Goal: Task Accomplishment & Management: Manage account settings

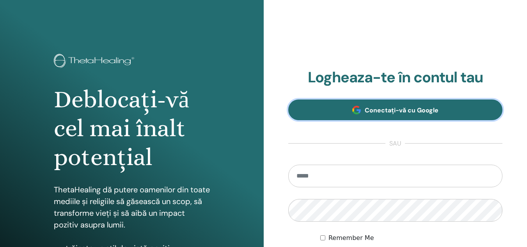
click at [335, 103] on link "Conectați-vă cu Google" at bounding box center [395, 109] width 215 height 21
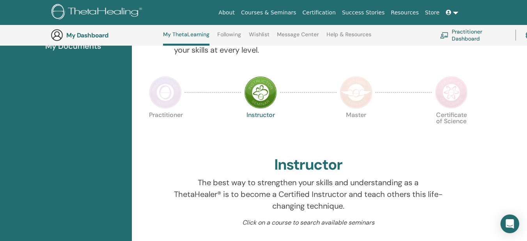
scroll to position [150, 0]
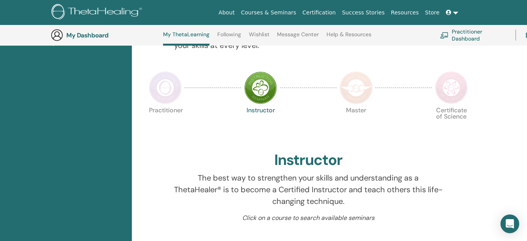
drag, startPoint x: 532, startPoint y: 48, endPoint x: 532, endPoint y: 71, distance: 23.4
click at [257, 89] on img at bounding box center [260, 87] width 33 height 33
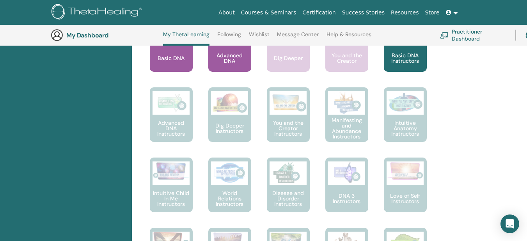
scroll to position [314, 0]
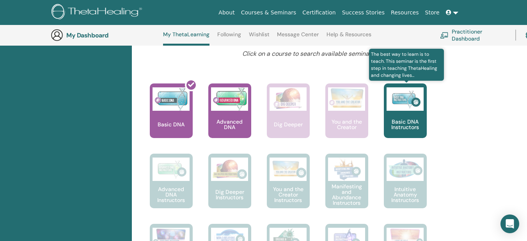
click at [406, 113] on div "Basic DNA Instructors" at bounding box center [405, 110] width 43 height 55
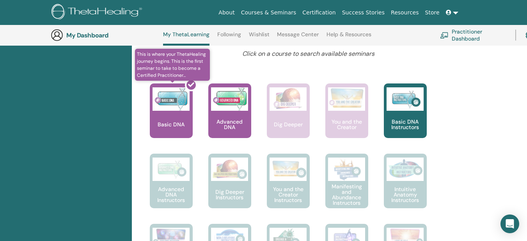
click at [167, 94] on div at bounding box center [175, 114] width 43 height 70
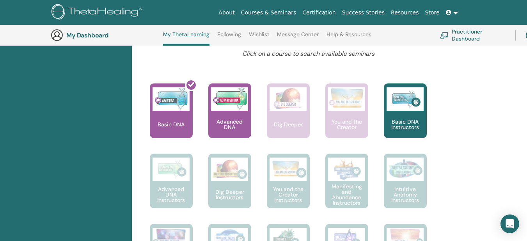
scroll to position [275, 0]
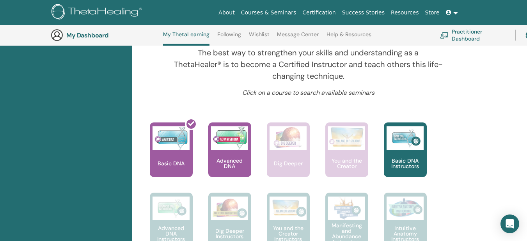
scroll to position [128, 0]
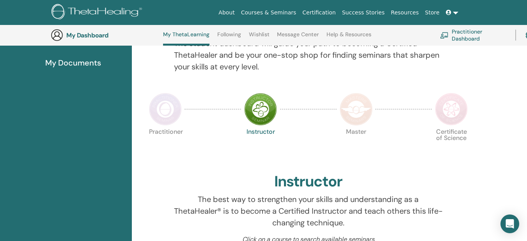
click at [59, 60] on span "My Documents" at bounding box center [73, 63] width 56 height 12
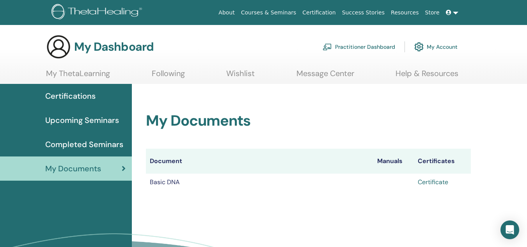
click at [430, 183] on link "Certificate" at bounding box center [433, 182] width 30 height 8
click at [449, 10] on icon at bounding box center [448, 12] width 5 height 5
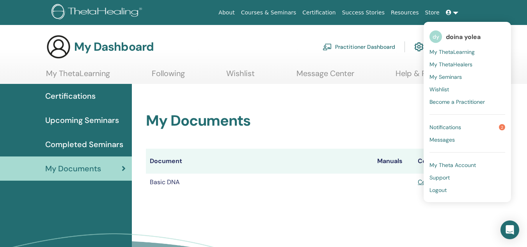
click at [459, 124] on span "Notifications" at bounding box center [445, 127] width 32 height 7
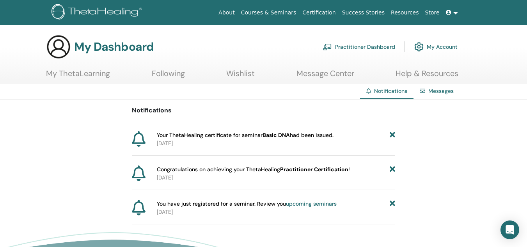
click at [456, 18] on link at bounding box center [452, 12] width 19 height 14
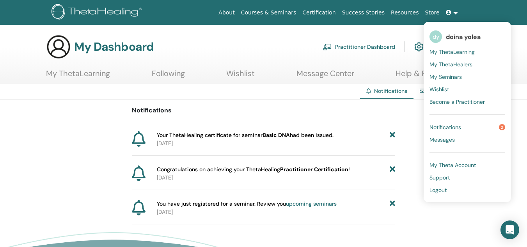
click at [444, 35] on link "dy doina yolea" at bounding box center [467, 37] width 76 height 18
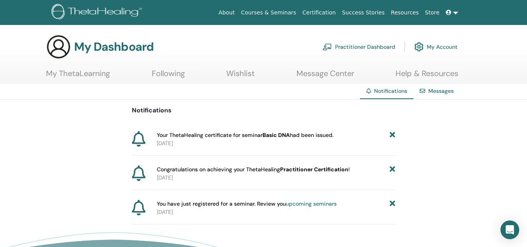
click at [455, 12] on link at bounding box center [452, 12] width 19 height 14
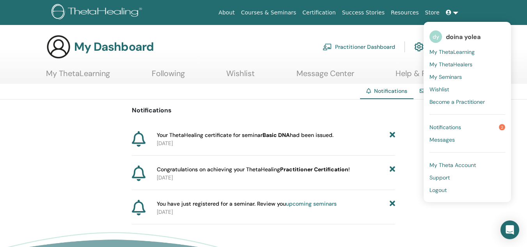
click at [439, 43] on link "dy doina yolea" at bounding box center [467, 37] width 76 height 18
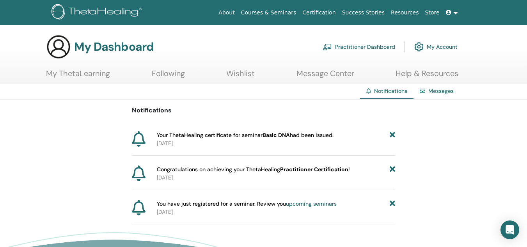
click at [455, 12] on link at bounding box center [452, 12] width 19 height 14
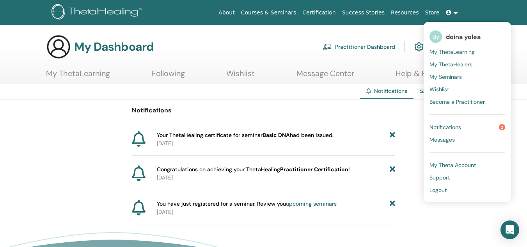
click at [465, 125] on link "Notifications 2" at bounding box center [467, 127] width 76 height 12
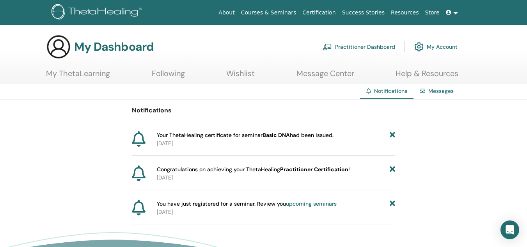
click at [447, 16] on span at bounding box center [449, 12] width 7 height 6
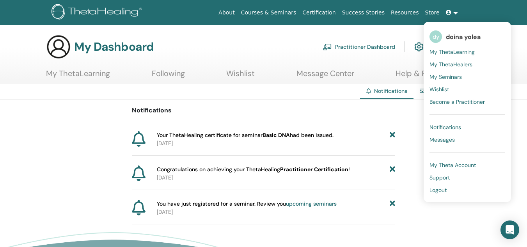
click at [449, 14] on icon at bounding box center [448, 12] width 5 height 5
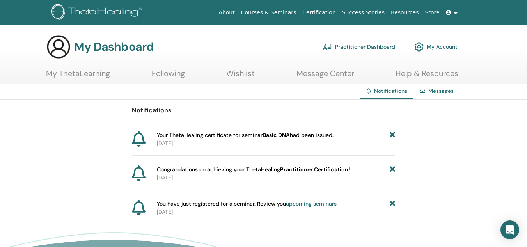
click at [445, 10] on link at bounding box center [452, 12] width 19 height 14
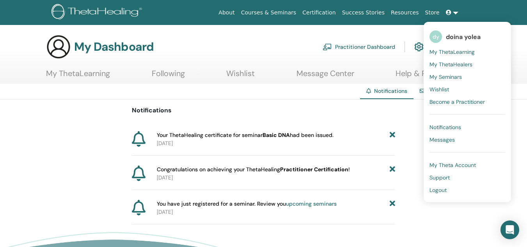
click at [453, 162] on span "My Theta Account" at bounding box center [452, 164] width 46 height 7
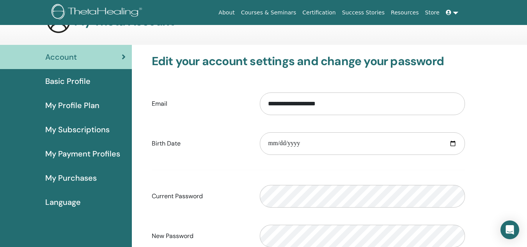
scroll to position [95, 0]
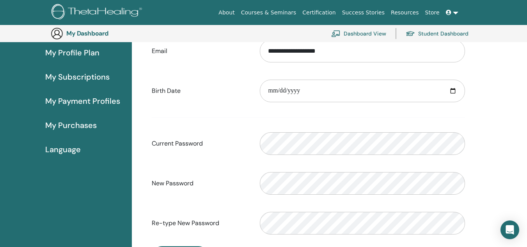
click at [85, 45] on link "My Profile Plan" at bounding box center [66, 53] width 132 height 24
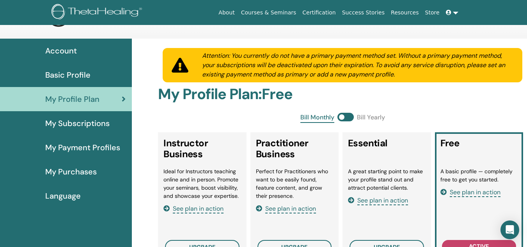
scroll to position [28, 0]
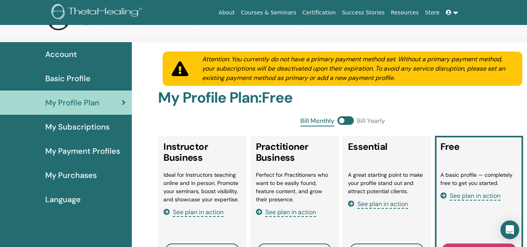
click at [105, 126] on span "My Subscriptions" at bounding box center [77, 127] width 64 height 12
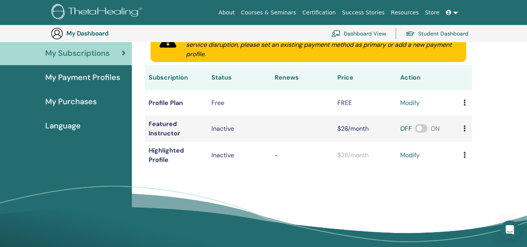
scroll to position [121, 0]
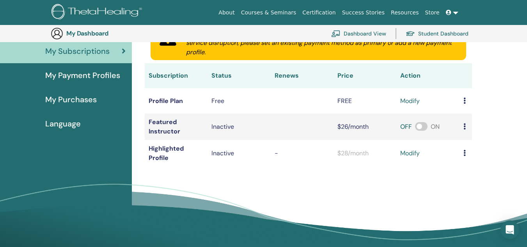
click at [96, 82] on link "My Payment Profiles" at bounding box center [66, 75] width 132 height 24
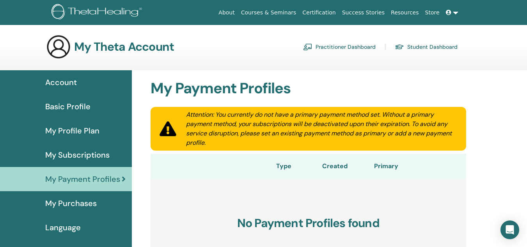
click at [453, 16] on link at bounding box center [452, 12] width 19 height 14
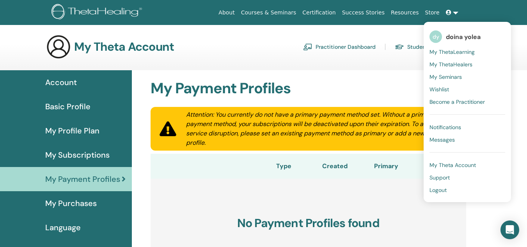
click at [440, 39] on span "dy" at bounding box center [435, 36] width 12 height 12
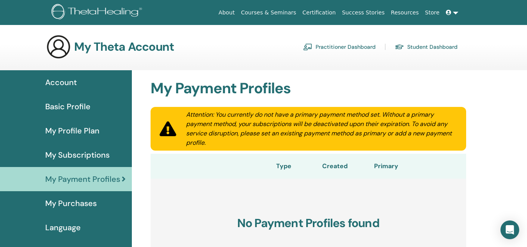
click at [238, 10] on link "About" at bounding box center [226, 12] width 22 height 14
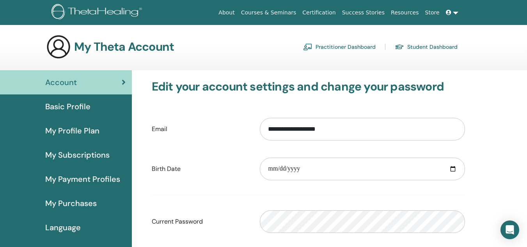
click at [104, 108] on div "Basic Profile" at bounding box center [65, 107] width 119 height 12
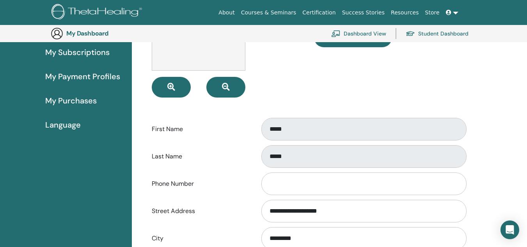
scroll to position [139, 0]
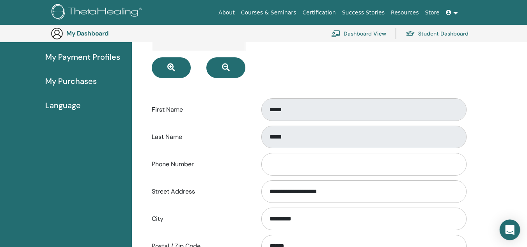
click at [516, 227] on div "Open Intercom Messenger" at bounding box center [510, 230] width 21 height 21
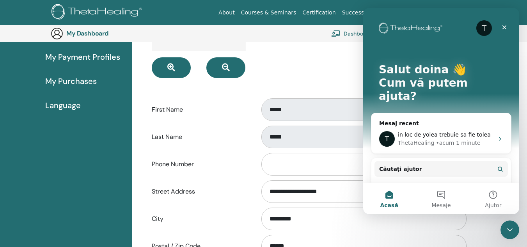
scroll to position [0, 0]
click at [513, 227] on icon "Închidere messenger Intercom" at bounding box center [508, 228] width 9 height 9
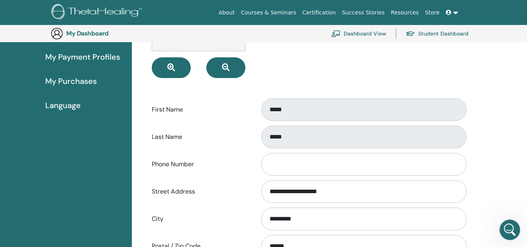
click at [513, 227] on icon "Deschidere messenger Intercom" at bounding box center [508, 228] width 13 height 13
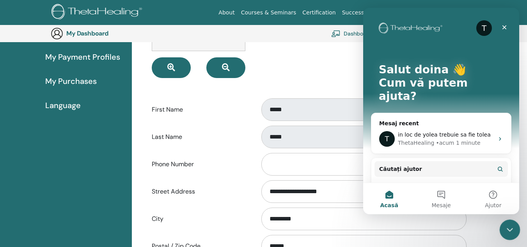
click at [513, 227] on icon "Închidere messenger Intercom" at bounding box center [508, 228] width 9 height 9
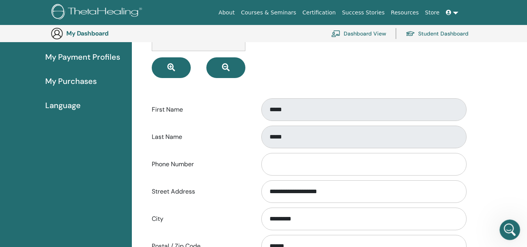
click at [513, 227] on icon "Deschidere messenger Intercom" at bounding box center [508, 228] width 13 height 13
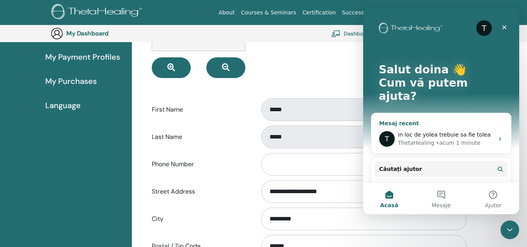
click at [403, 139] on div "ThetaHealing" at bounding box center [416, 143] width 36 height 8
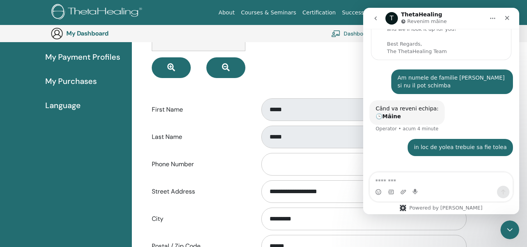
scroll to position [73, 0]
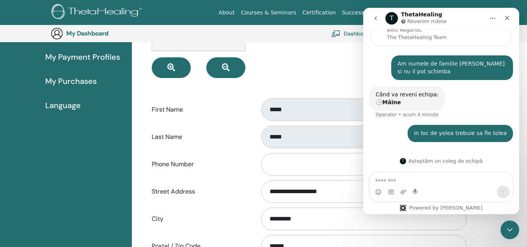
click at [375, 17] on icon "go back" at bounding box center [376, 18] width 6 height 6
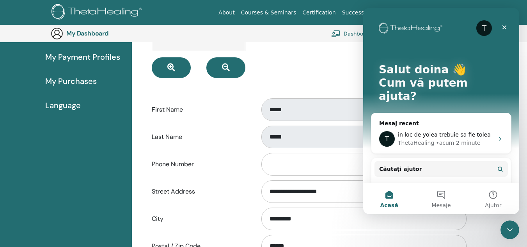
scroll to position [0, 0]
click at [353, 66] on div "Select Image" at bounding box center [389, 17] width 163 height 121
drag, startPoint x: 508, startPoint y: 27, endPoint x: 499, endPoint y: 124, distance: 97.6
click at [502, 95] on div "T Salut doina 👋 Cum vă putem ajuta? Mesaj recent T in loc de yolea trebuie sa f…" at bounding box center [441, 135] width 156 height 254
click at [429, 195] on button "Mesaje" at bounding box center [441, 198] width 52 height 31
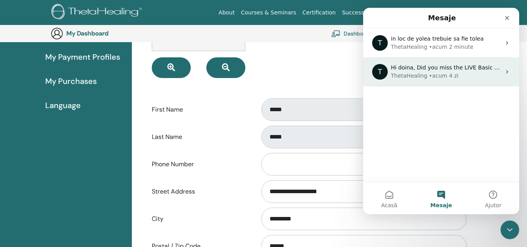
click at [504, 75] on icon "Aplicație de mesagerie Intercom" at bounding box center [507, 72] width 6 height 6
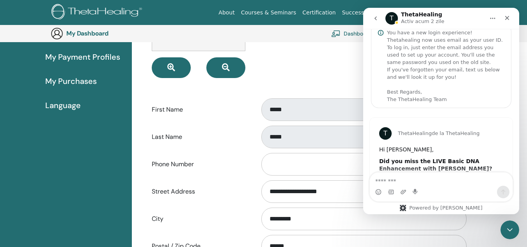
scroll to position [36, 0]
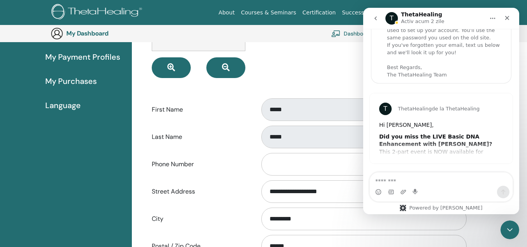
click at [375, 17] on icon "go back" at bounding box center [376, 18] width 6 height 6
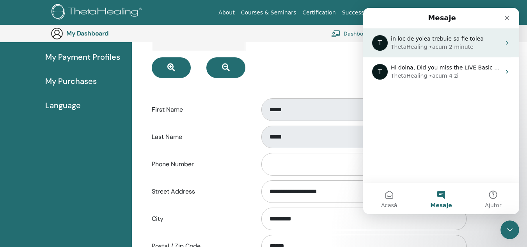
click at [447, 53] on div "T in loc de yolea trebuie sa fie tolea ThetaHealing • acum 2 minute" at bounding box center [441, 42] width 156 height 29
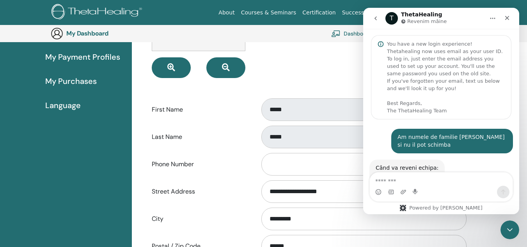
click at [491, 16] on icon "Acasă" at bounding box center [493, 18] width 6 height 6
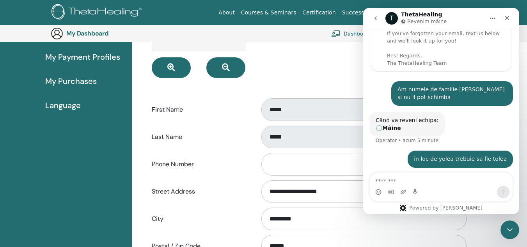
scroll to position [73, 0]
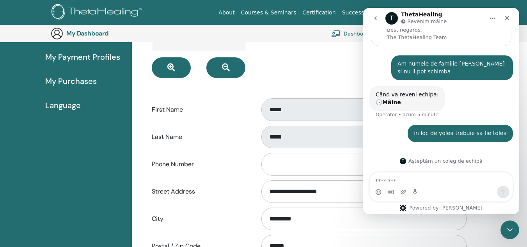
click at [374, 20] on icon "go back" at bounding box center [376, 18] width 6 height 6
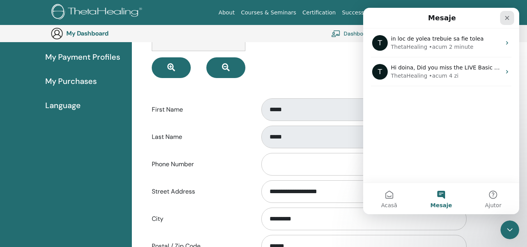
click at [502, 16] on div "Închidere" at bounding box center [507, 18] width 14 height 14
